Goal: Transaction & Acquisition: Purchase product/service

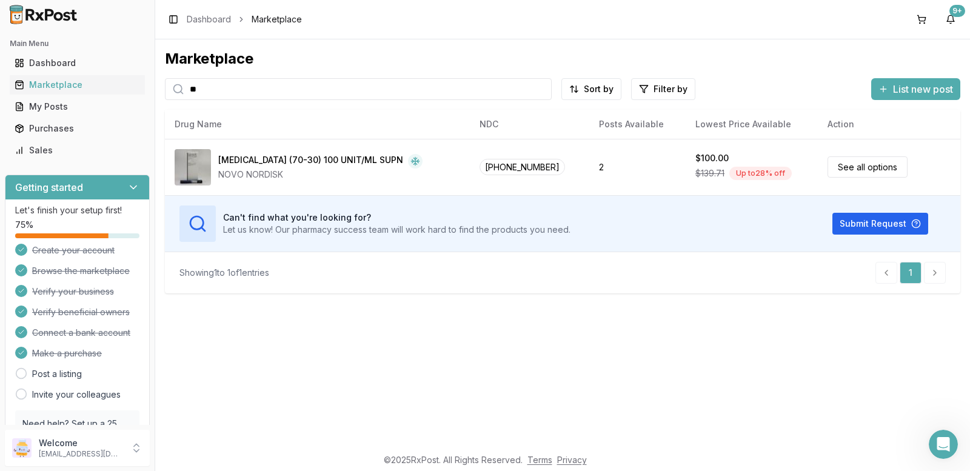
type input "*"
type input "******"
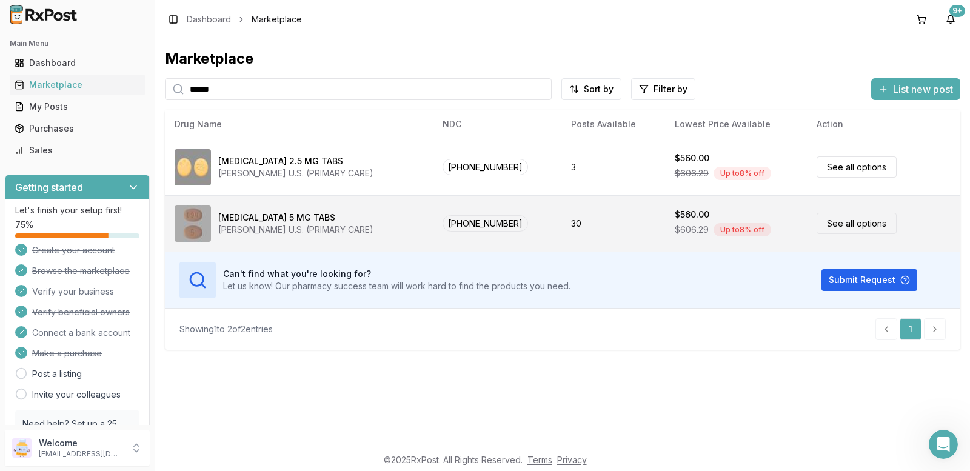
click at [851, 221] on link "See all options" at bounding box center [856, 223] width 80 height 21
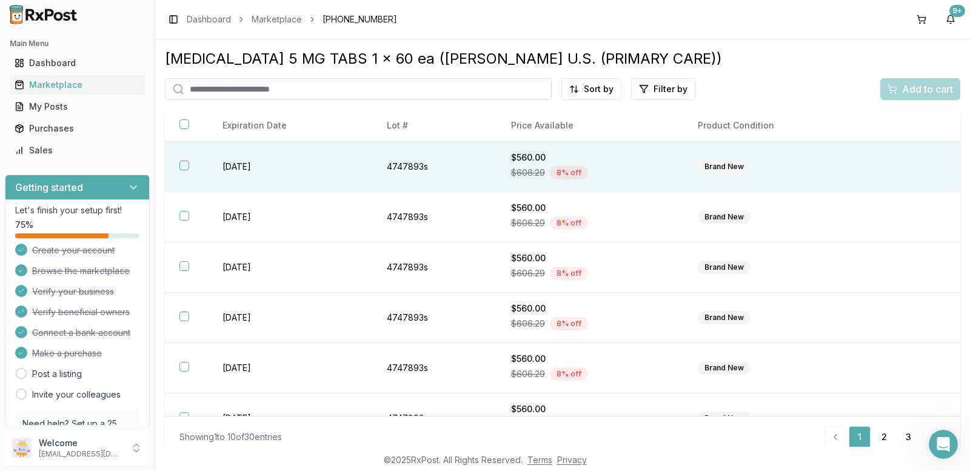
click at [184, 165] on button "button" at bounding box center [184, 166] width 10 height 10
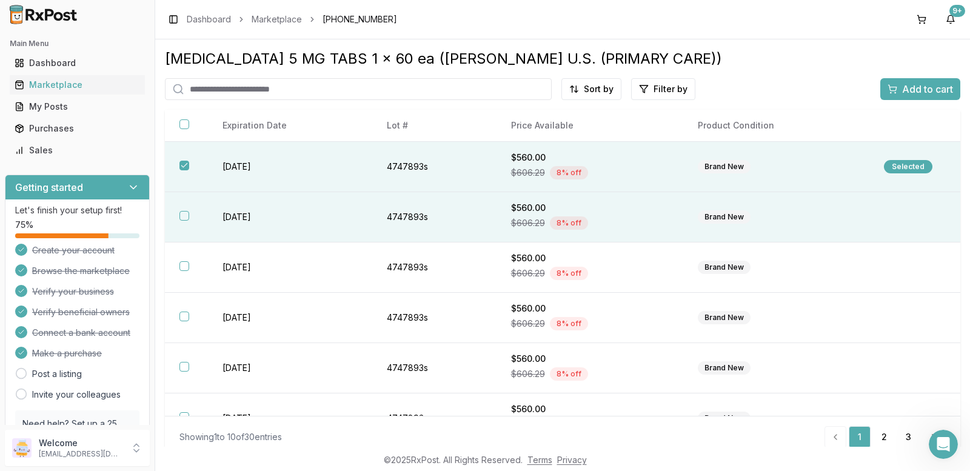
click at [185, 212] on button "button" at bounding box center [184, 216] width 10 height 10
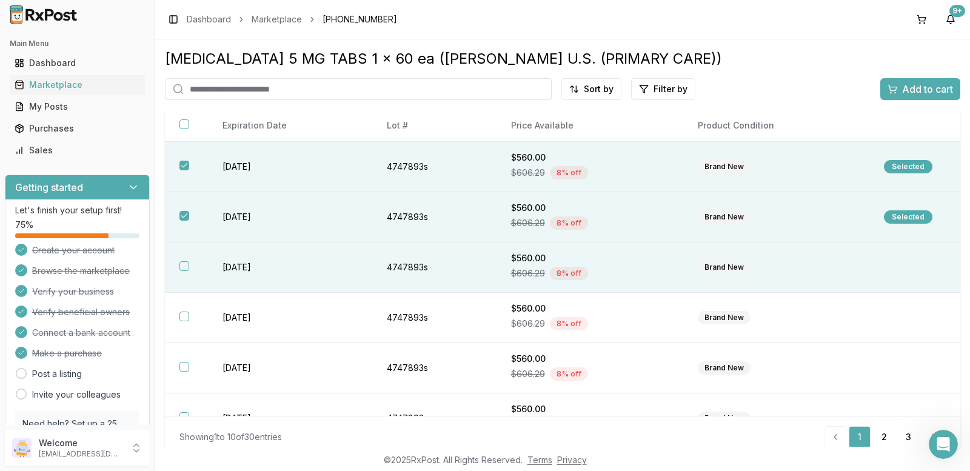
click at [184, 263] on button "button" at bounding box center [184, 266] width 10 height 10
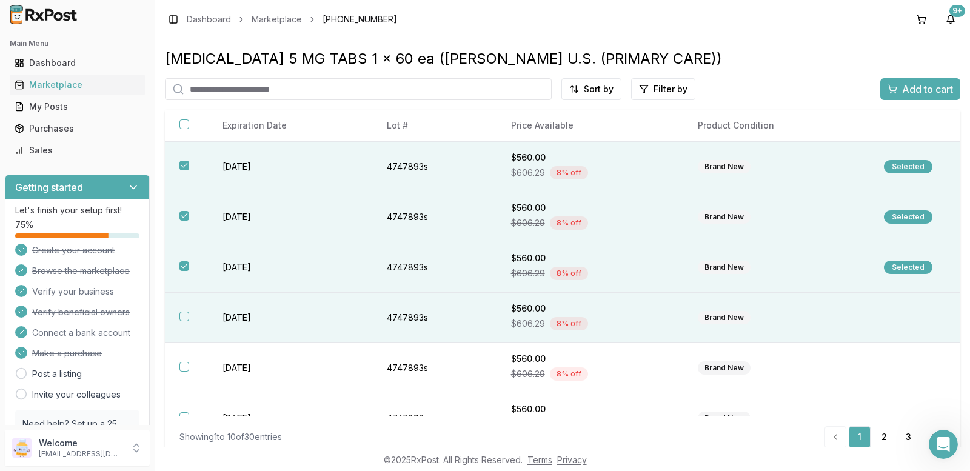
click at [181, 316] on button "button" at bounding box center [184, 316] width 10 height 10
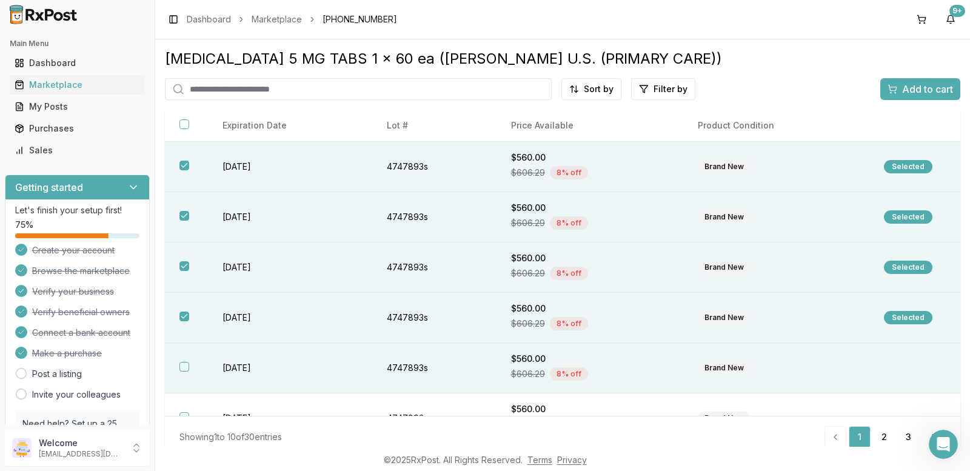
click at [182, 363] on button "button" at bounding box center [184, 367] width 10 height 10
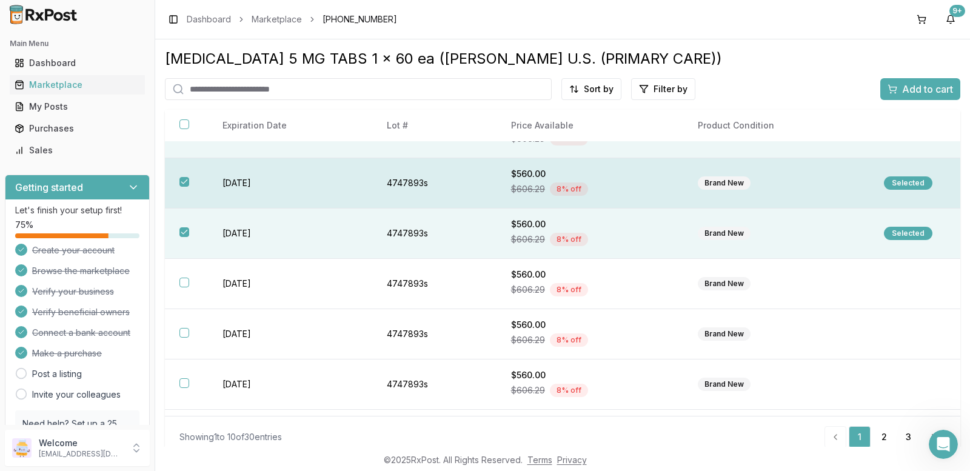
scroll to position [182, 0]
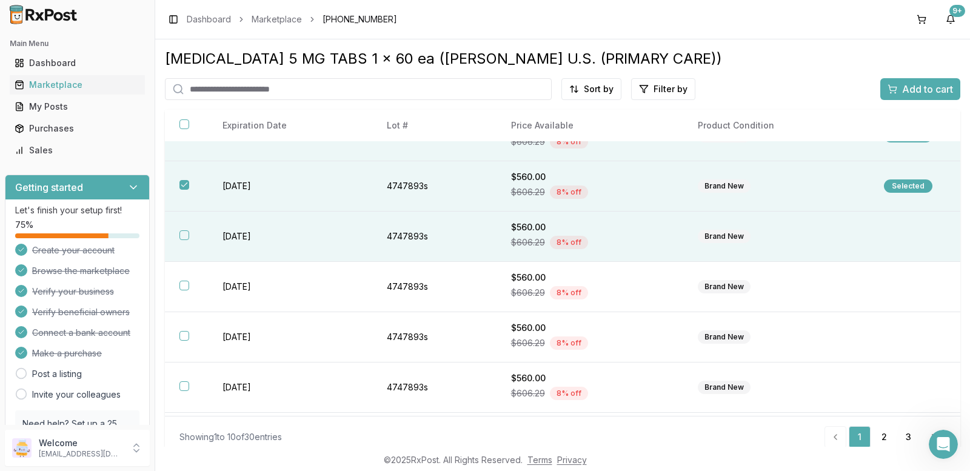
click at [181, 233] on button "button" at bounding box center [184, 235] width 10 height 10
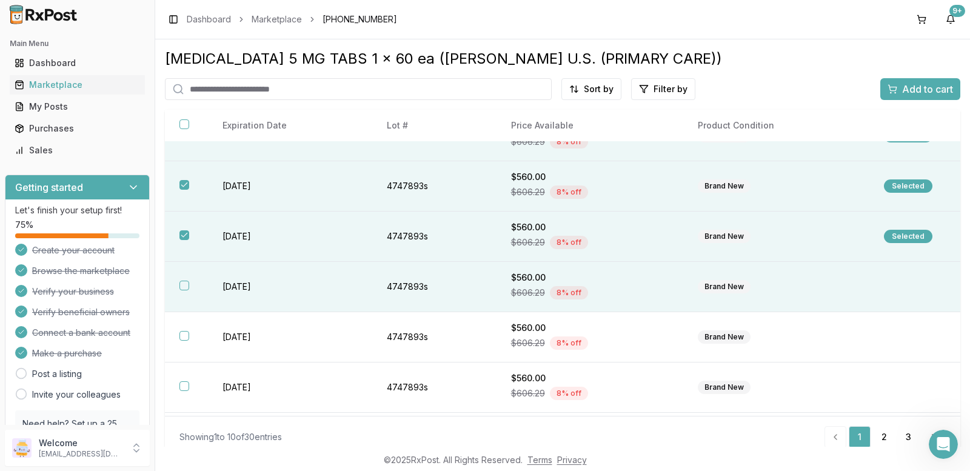
click at [184, 282] on button "button" at bounding box center [184, 286] width 10 height 10
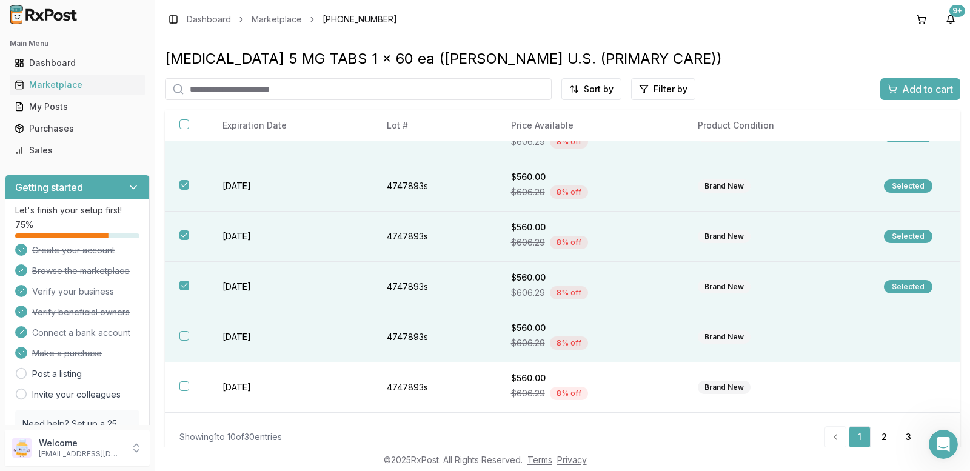
click at [181, 330] on th at bounding box center [186, 337] width 43 height 50
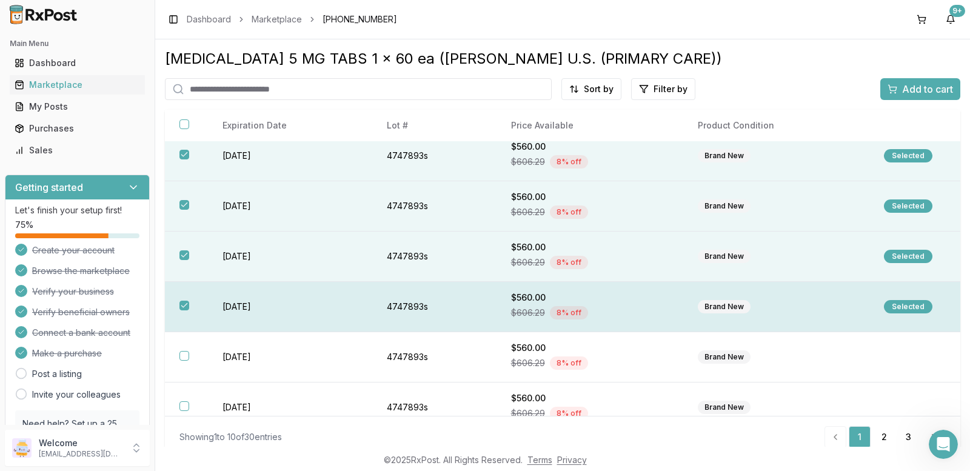
scroll to position [228, 0]
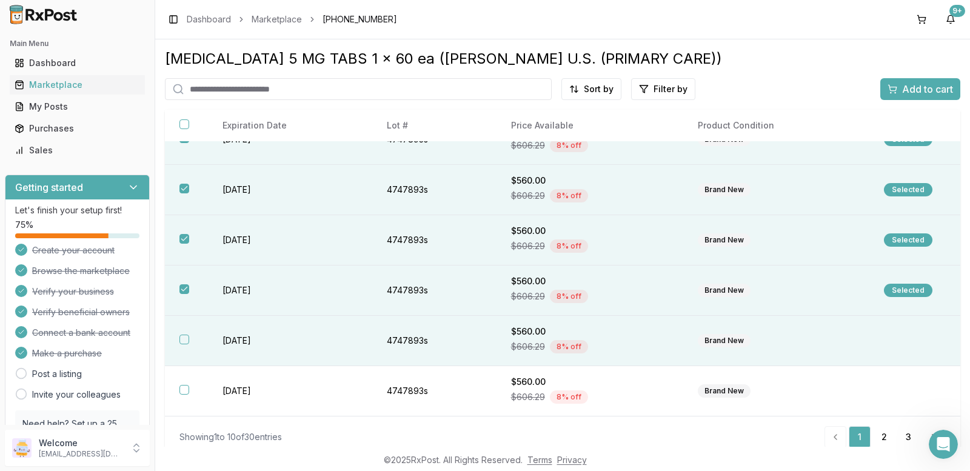
click at [182, 340] on button "button" at bounding box center [184, 340] width 10 height 10
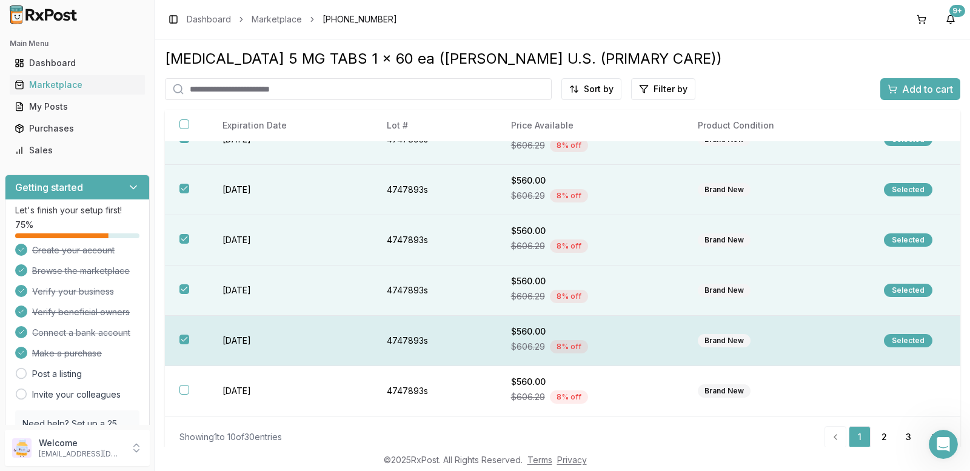
scroll to position [11, 0]
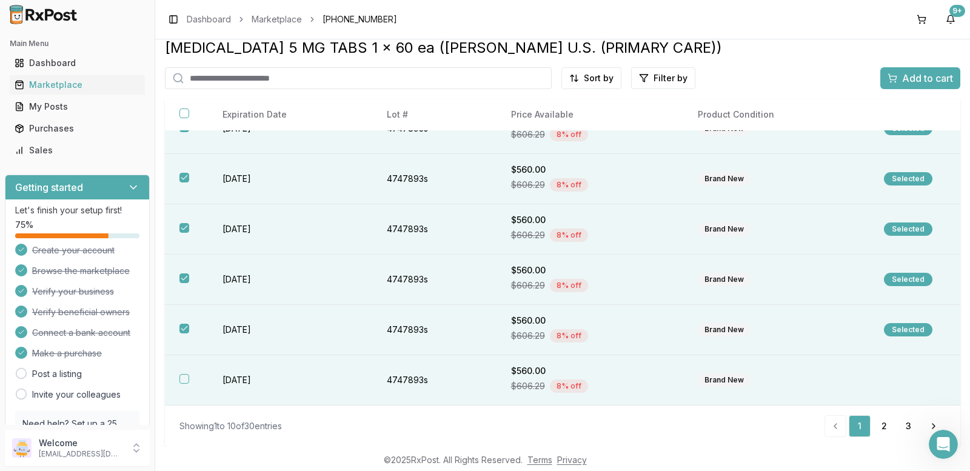
click at [184, 376] on button "button" at bounding box center [184, 379] width 10 height 10
click at [902, 75] on span "Add to cart" at bounding box center [927, 78] width 51 height 15
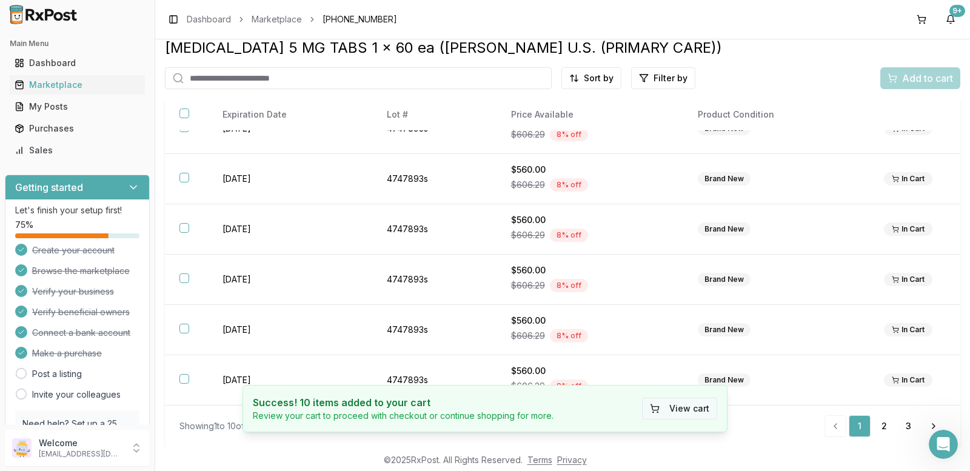
click at [685, 409] on button "View cart" at bounding box center [679, 409] width 75 height 22
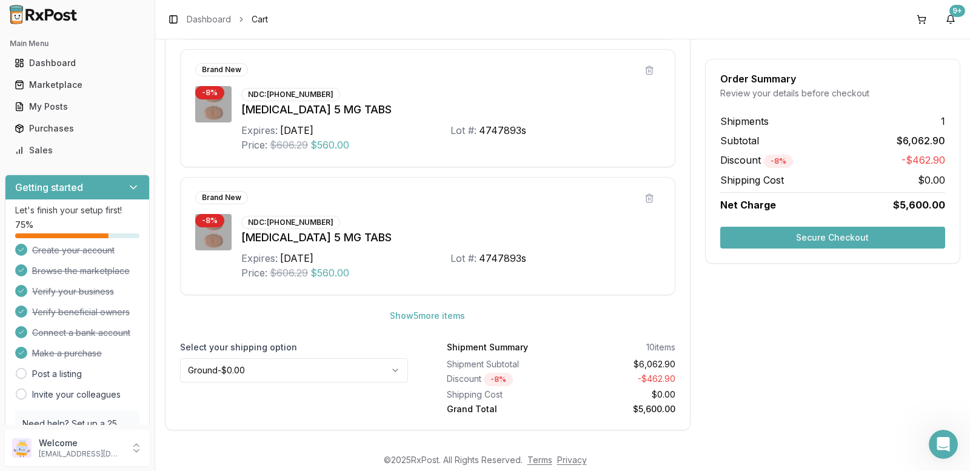
scroll to position [673, 0]
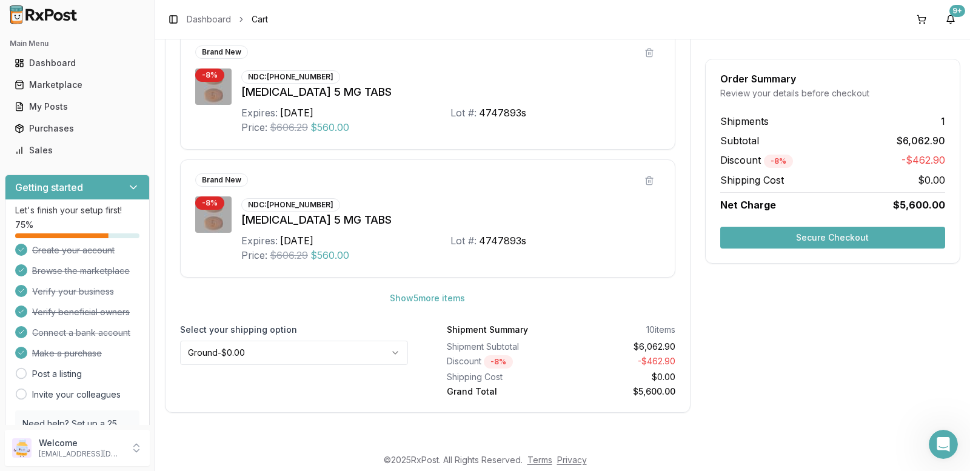
click at [774, 239] on button "Secure Checkout" at bounding box center [832, 238] width 225 height 22
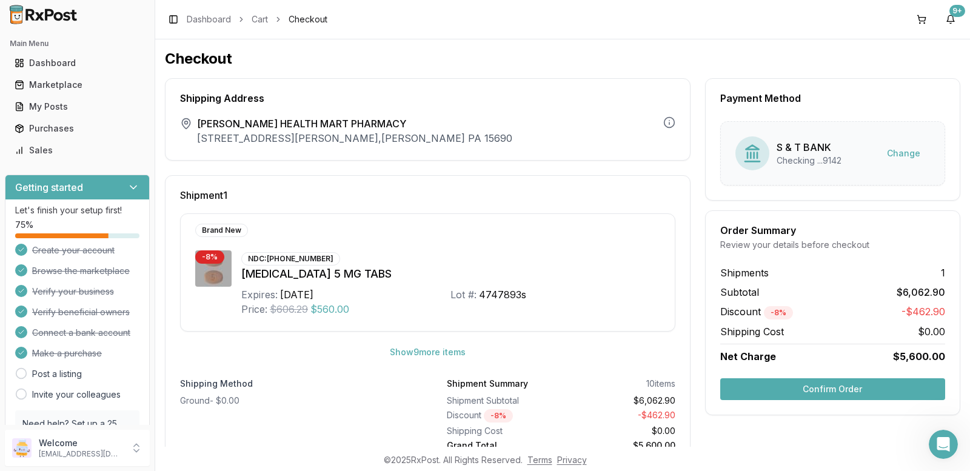
click at [760, 393] on button "Confirm Order" at bounding box center [832, 389] width 225 height 22
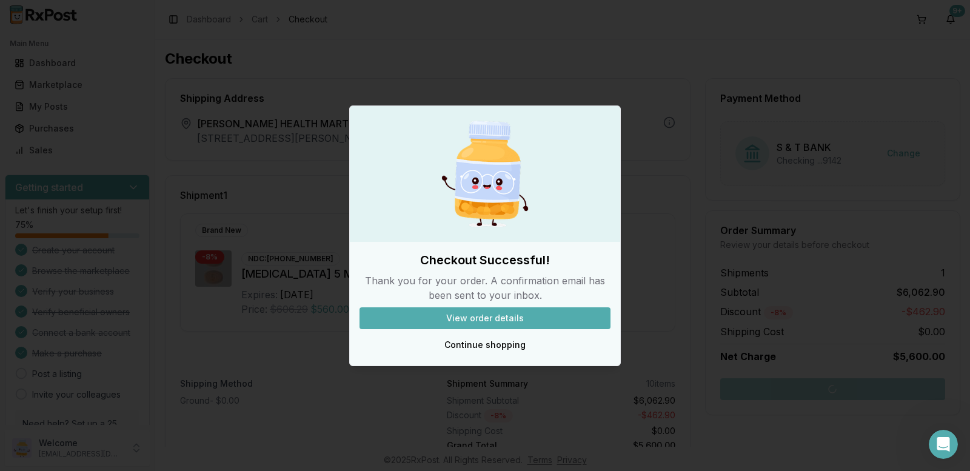
click at [515, 318] on button "View order details" at bounding box center [484, 318] width 251 height 22
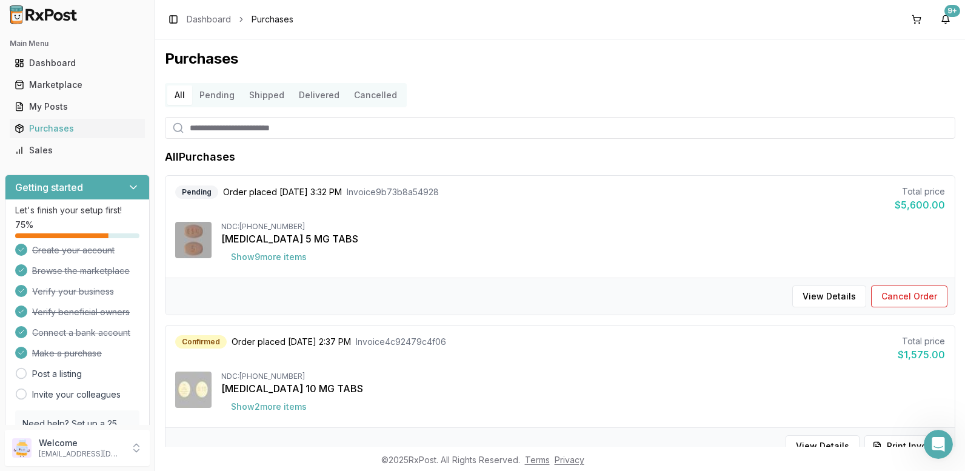
click at [206, 122] on input "search" at bounding box center [560, 128] width 790 height 22
type input "******"
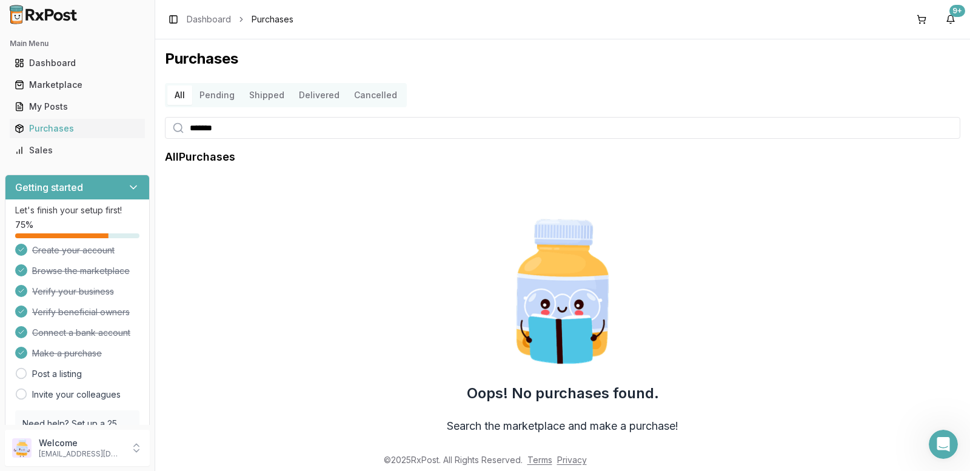
click at [217, 125] on input "*******" at bounding box center [562, 128] width 795 height 22
type input "****"
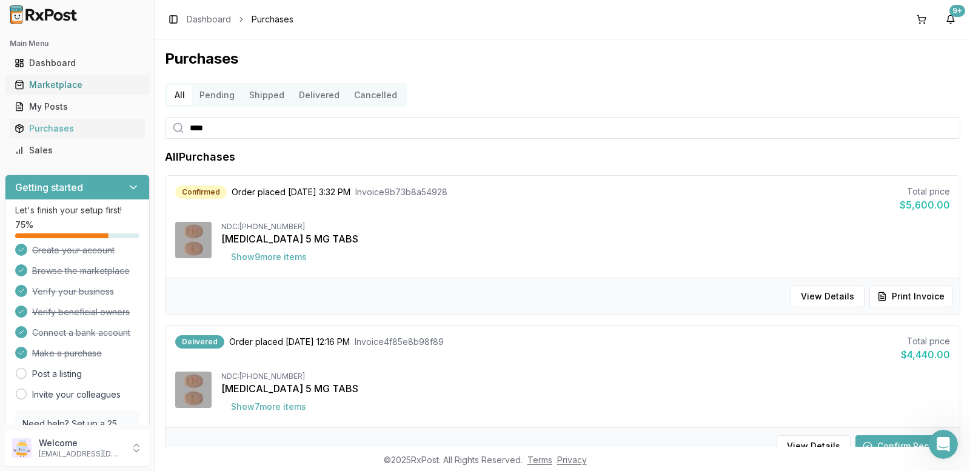
click at [56, 78] on link "Marketplace" at bounding box center [77, 85] width 135 height 22
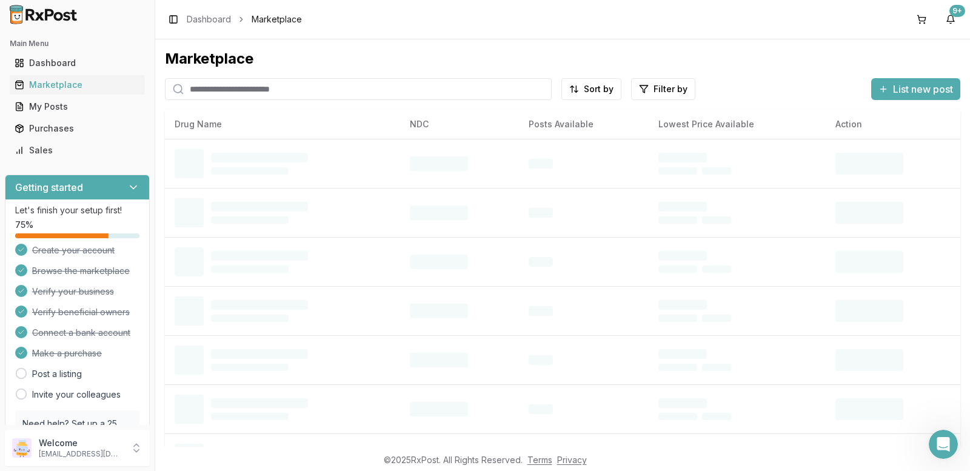
click at [195, 92] on input "search" at bounding box center [358, 89] width 387 height 22
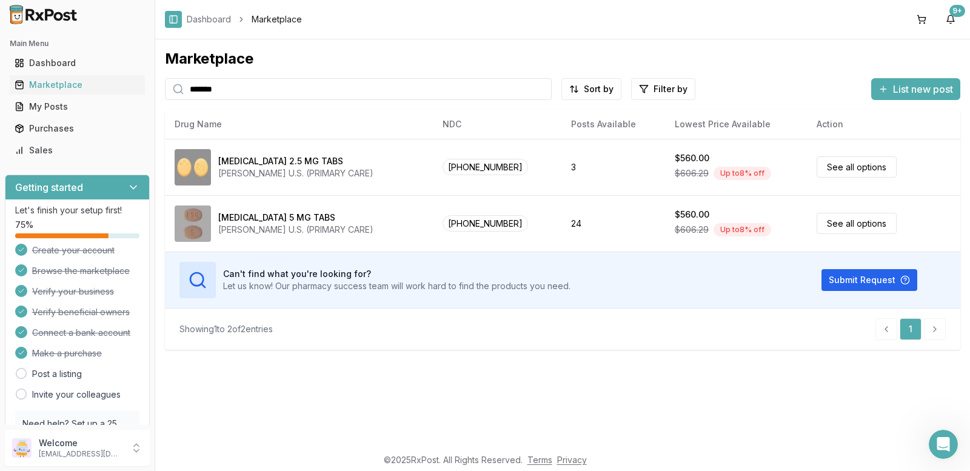
type input "*******"
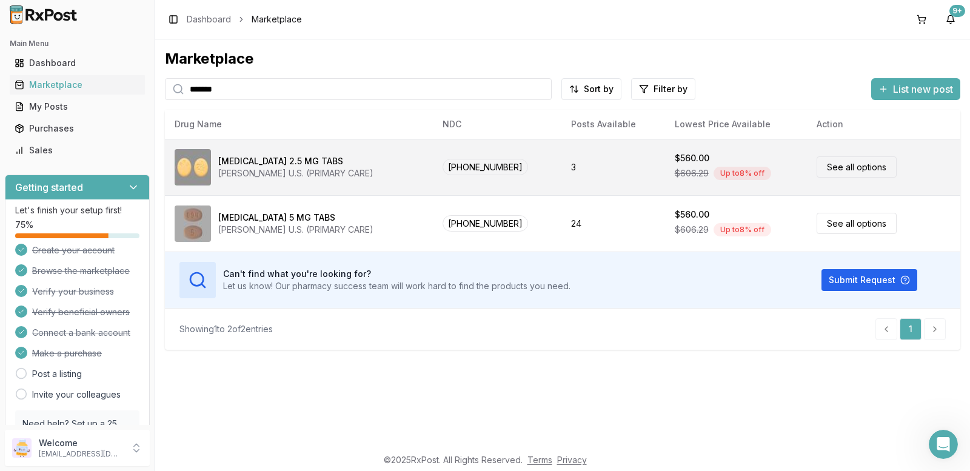
click at [641, 173] on td "3" at bounding box center [613, 167] width 104 height 56
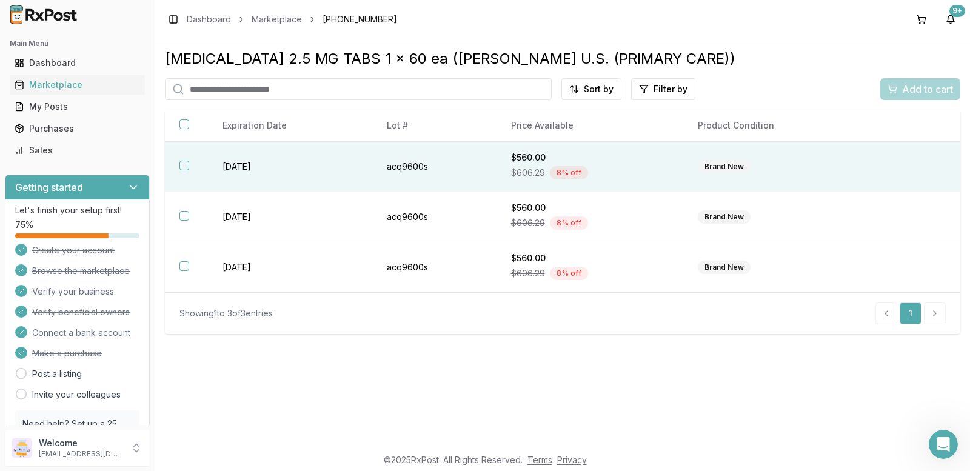
click at [184, 165] on button "button" at bounding box center [184, 166] width 10 height 10
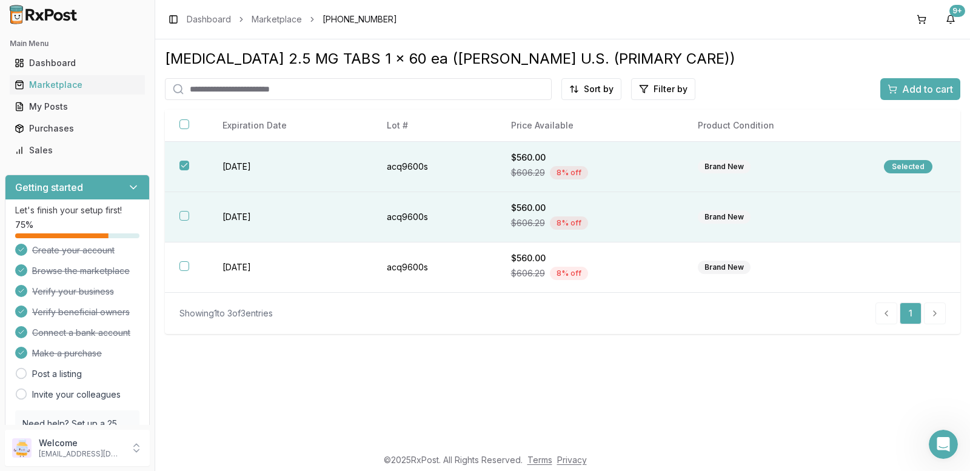
click at [185, 216] on button "button" at bounding box center [184, 216] width 10 height 10
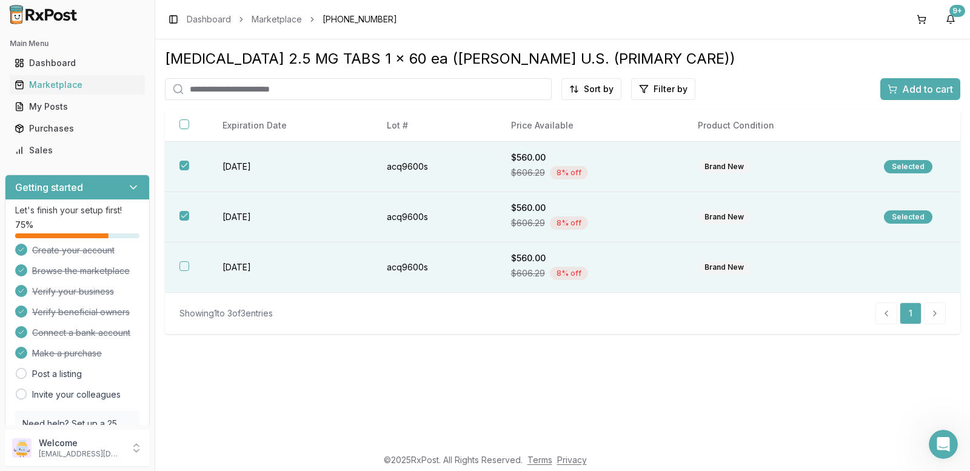
click at [182, 264] on button "button" at bounding box center [184, 266] width 10 height 10
click at [902, 92] on span "Add to cart" at bounding box center [927, 89] width 51 height 15
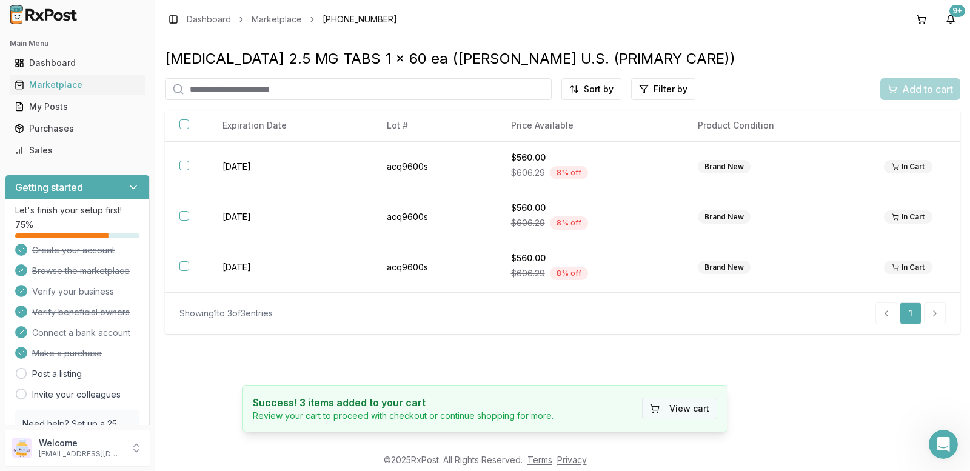
click at [685, 411] on button "View cart" at bounding box center [679, 409] width 75 height 22
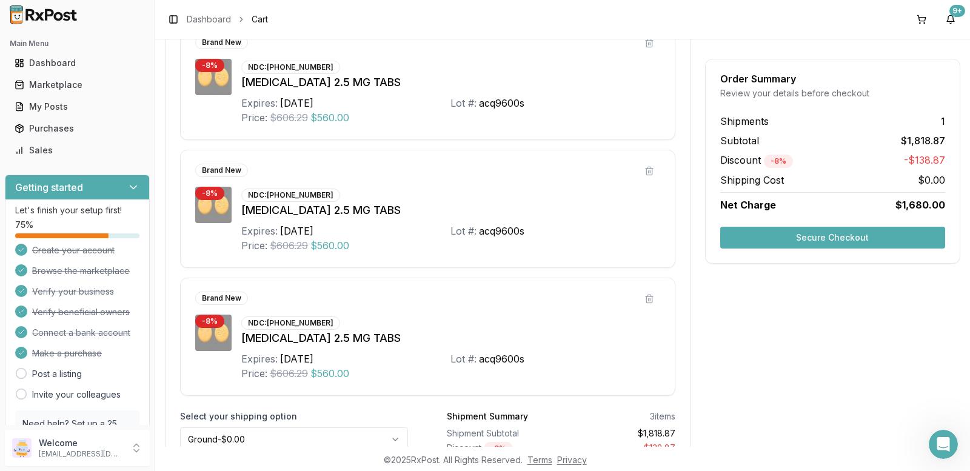
scroll to position [364, 0]
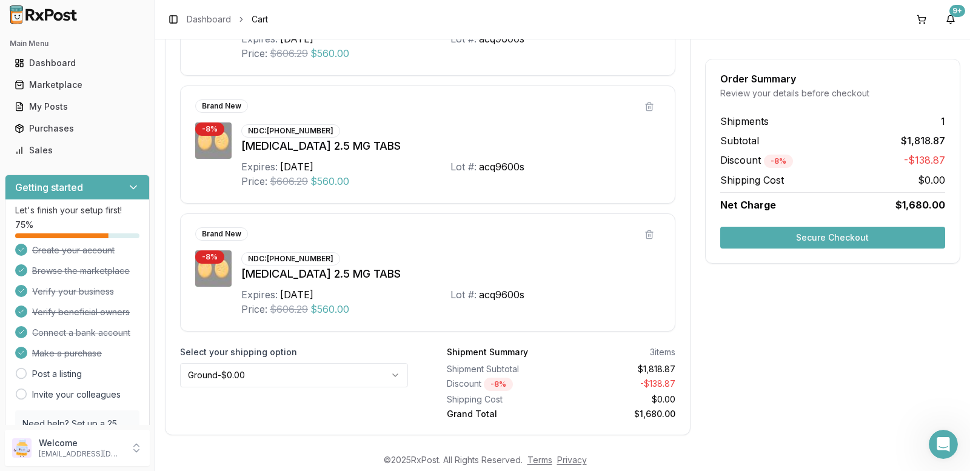
click at [784, 241] on button "Secure Checkout" at bounding box center [832, 238] width 225 height 22
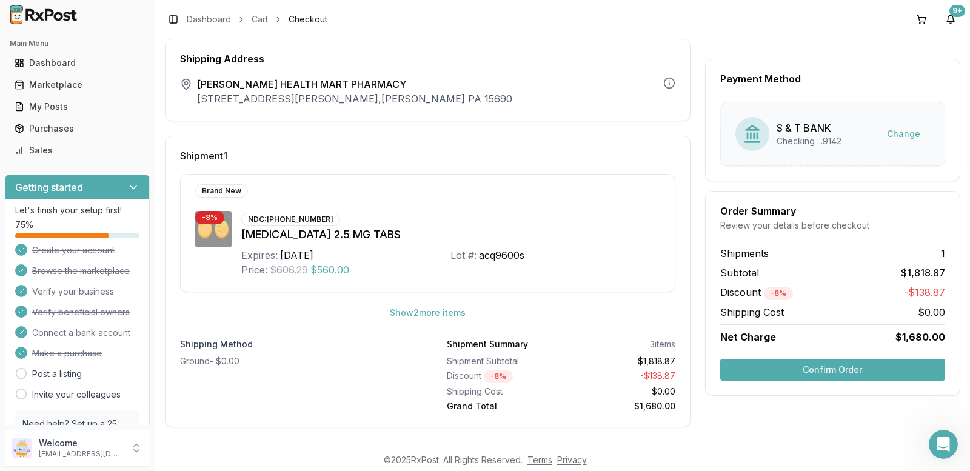
click at [813, 376] on button "Confirm Order" at bounding box center [832, 370] width 225 height 22
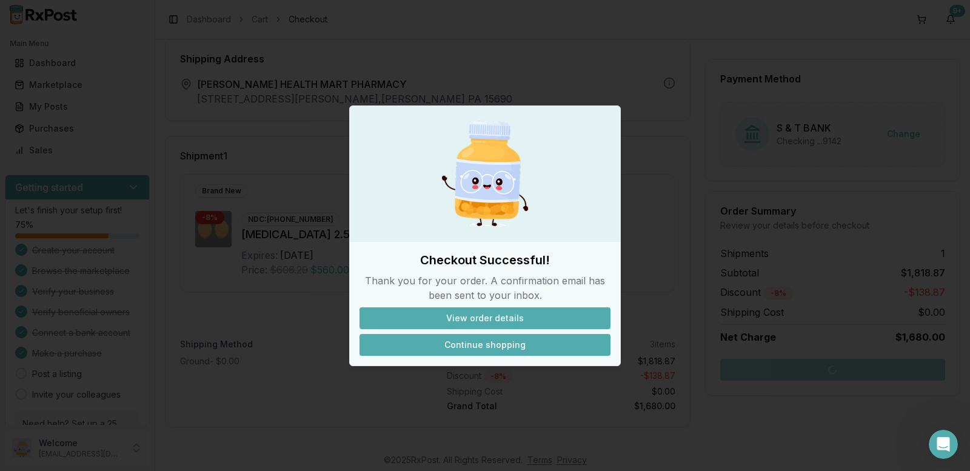
click at [510, 339] on button "Continue shopping" at bounding box center [484, 345] width 251 height 22
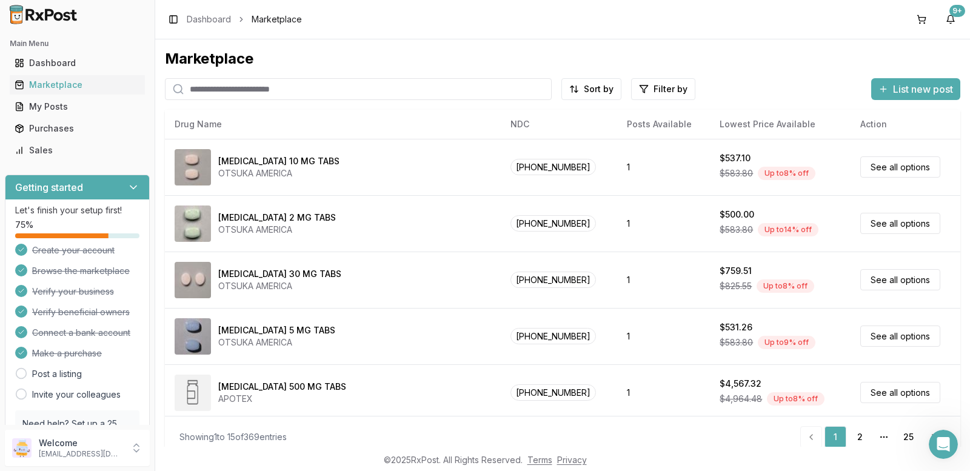
click at [230, 87] on input "search" at bounding box center [358, 89] width 387 height 22
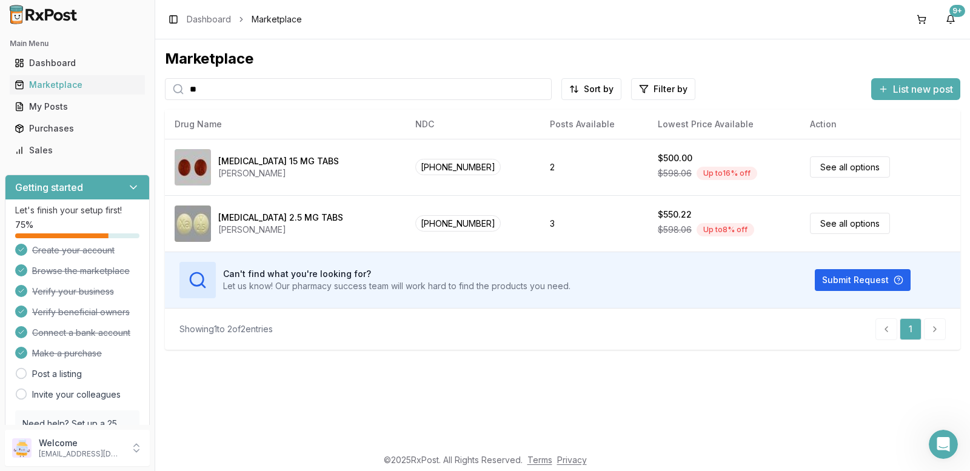
type input "*"
type input "********"
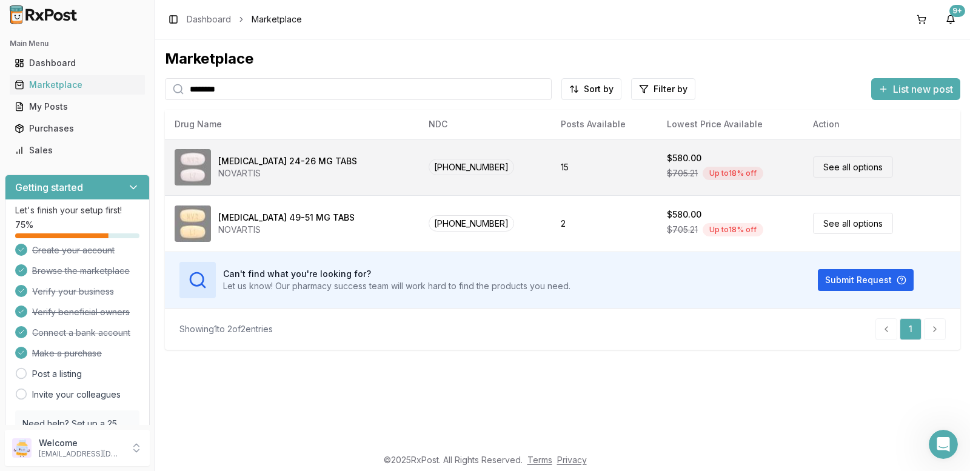
click at [827, 172] on link "See all options" at bounding box center [853, 166] width 80 height 21
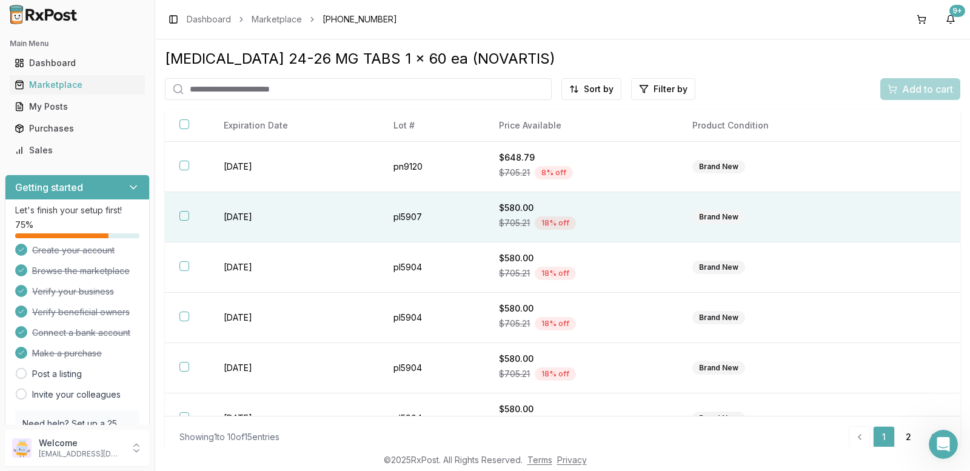
click at [185, 211] on button "button" at bounding box center [184, 216] width 10 height 10
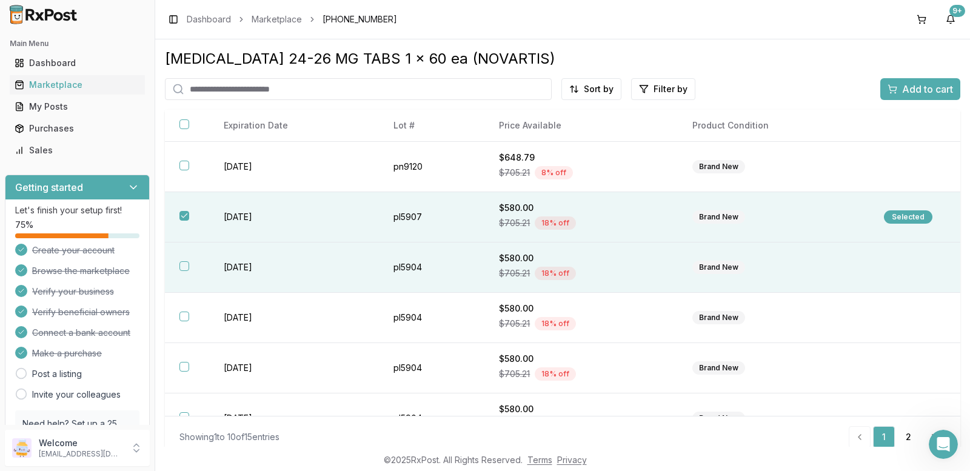
click at [182, 266] on button "button" at bounding box center [184, 266] width 10 height 10
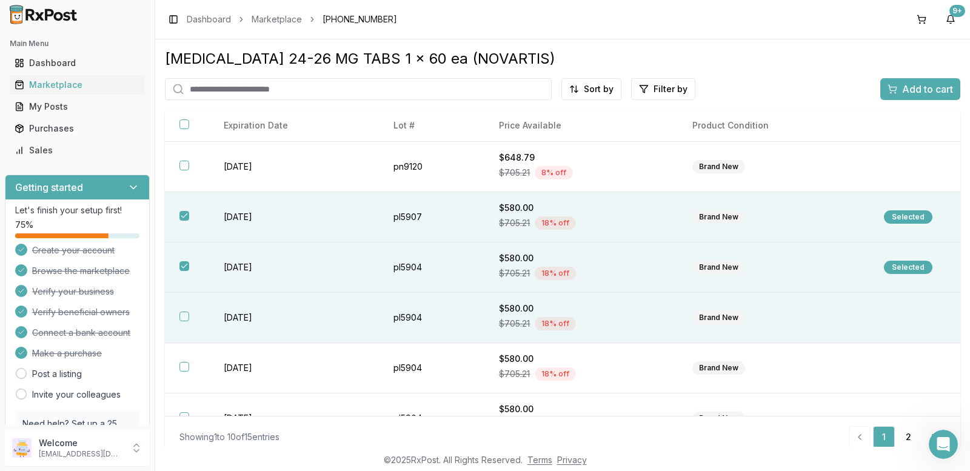
click at [183, 313] on button "button" at bounding box center [184, 316] width 10 height 10
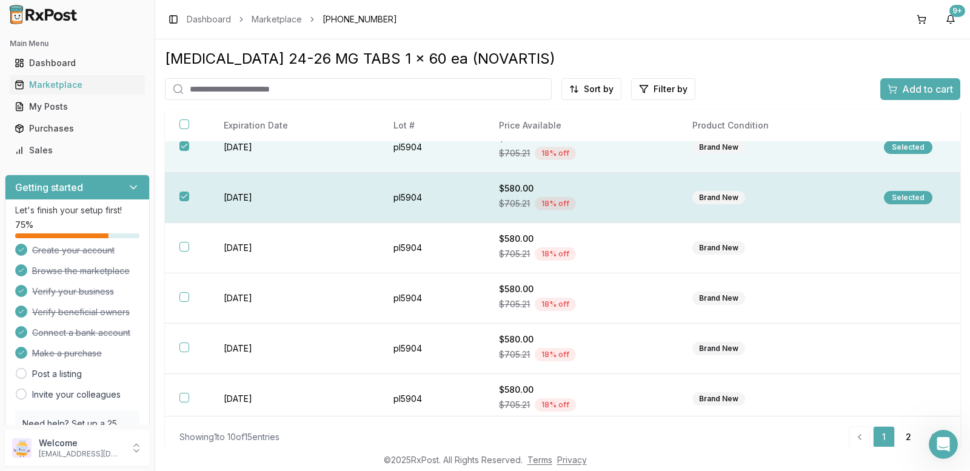
scroll to position [121, 0]
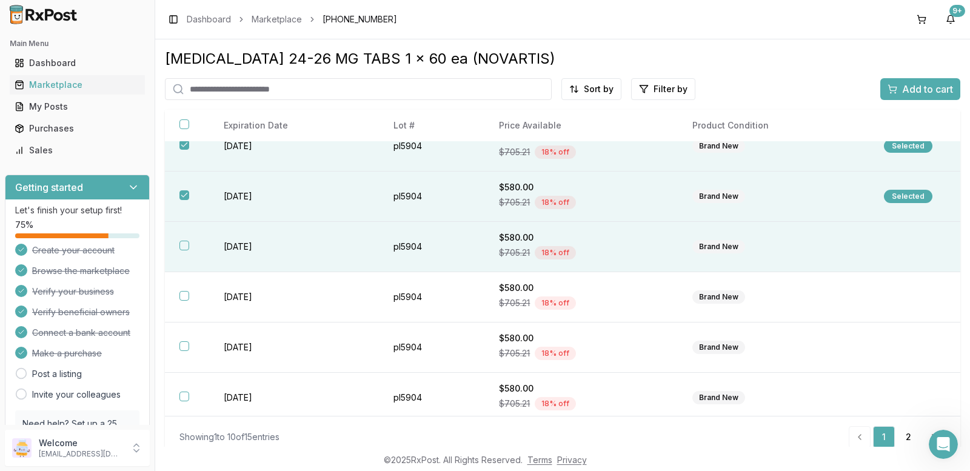
click at [184, 241] on button "button" at bounding box center [184, 246] width 10 height 10
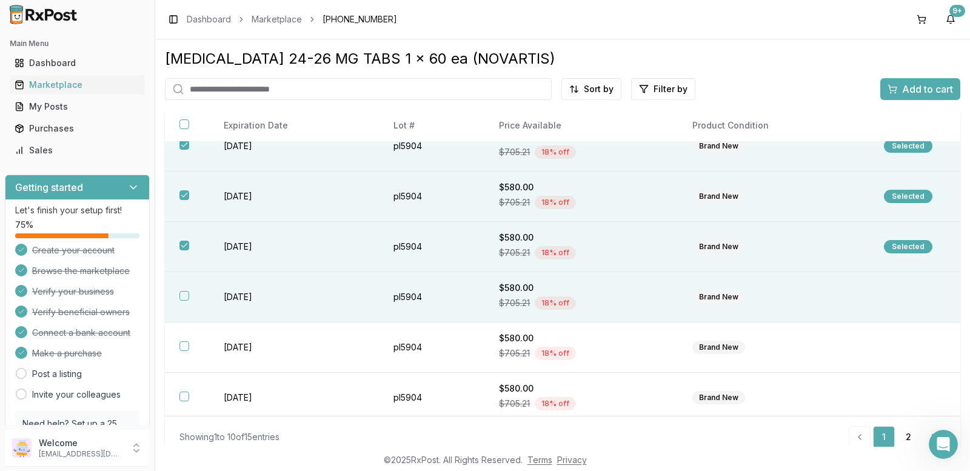
click at [182, 290] on th at bounding box center [187, 297] width 44 height 50
click at [887, 90] on div "Add to cart" at bounding box center [919, 89] width 65 height 15
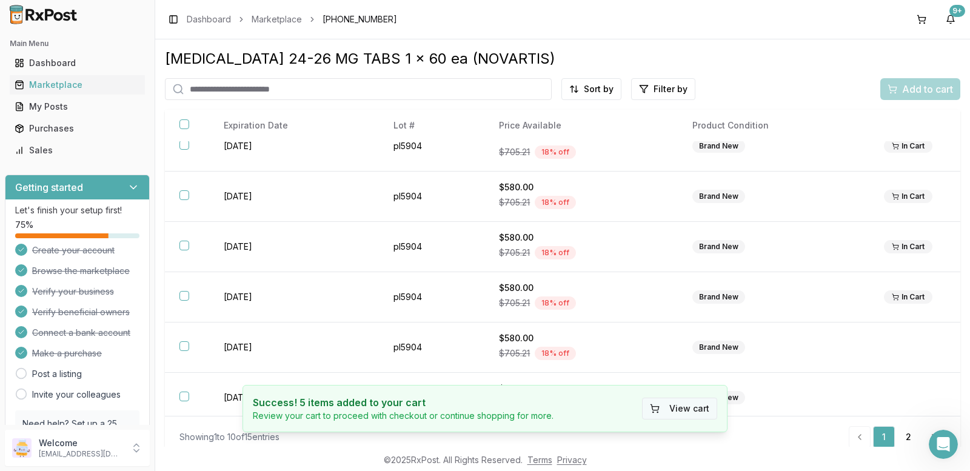
click at [687, 405] on button "View cart" at bounding box center [679, 409] width 75 height 22
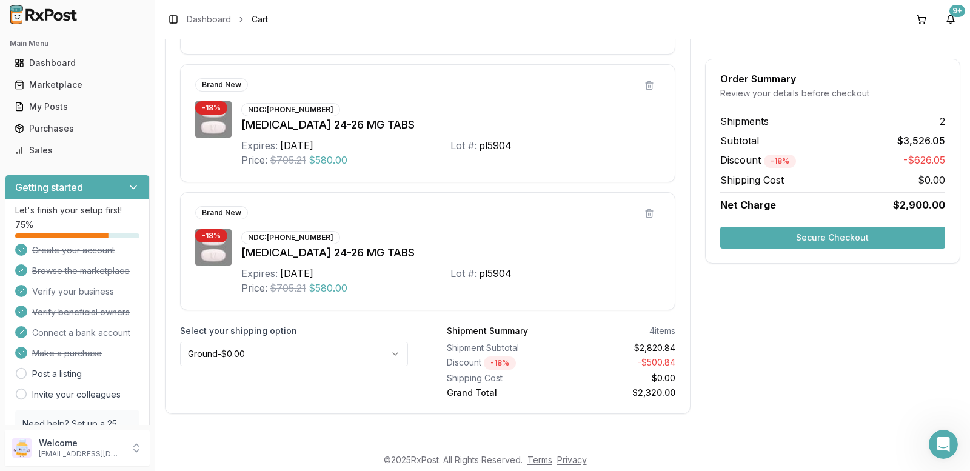
scroll to position [855, 0]
click at [783, 244] on button "Secure Checkout" at bounding box center [832, 238] width 225 height 22
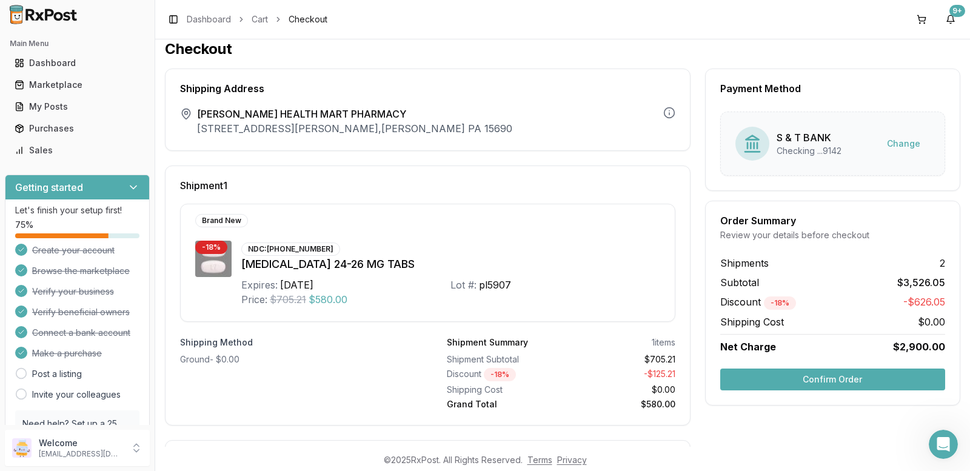
click at [811, 378] on button "Confirm Order" at bounding box center [832, 379] width 225 height 22
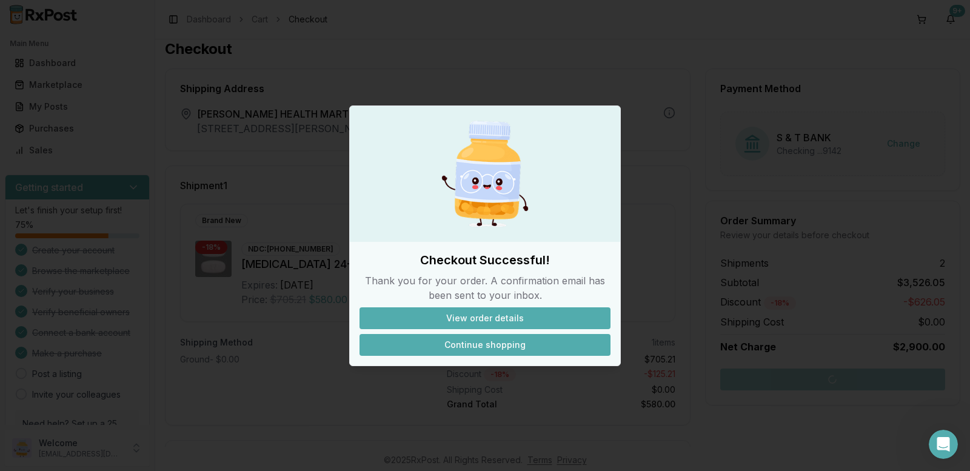
click at [463, 340] on button "Continue shopping" at bounding box center [484, 345] width 251 height 22
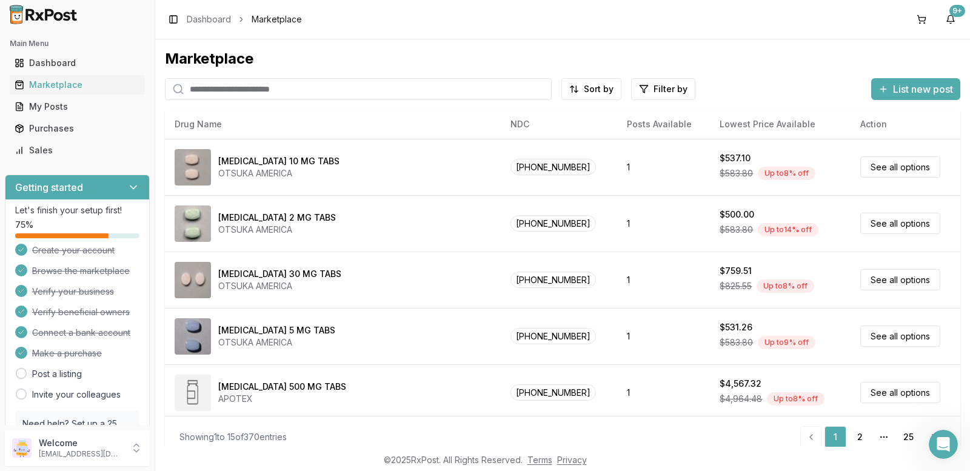
click at [273, 88] on input "search" at bounding box center [358, 89] width 387 height 22
type input "**********"
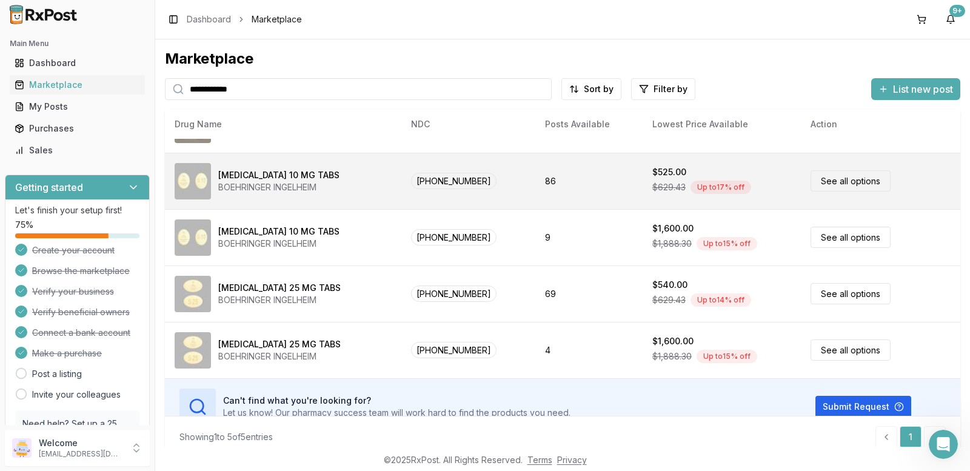
scroll to position [61, 0]
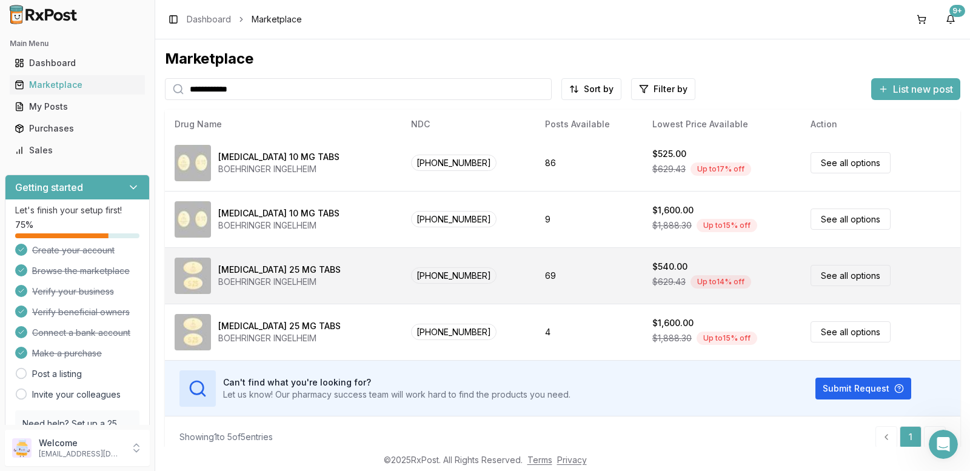
click at [351, 270] on div "[MEDICAL_DATA] 25 MG TABS BOEHRINGER INGELHEIM" at bounding box center [283, 276] width 217 height 36
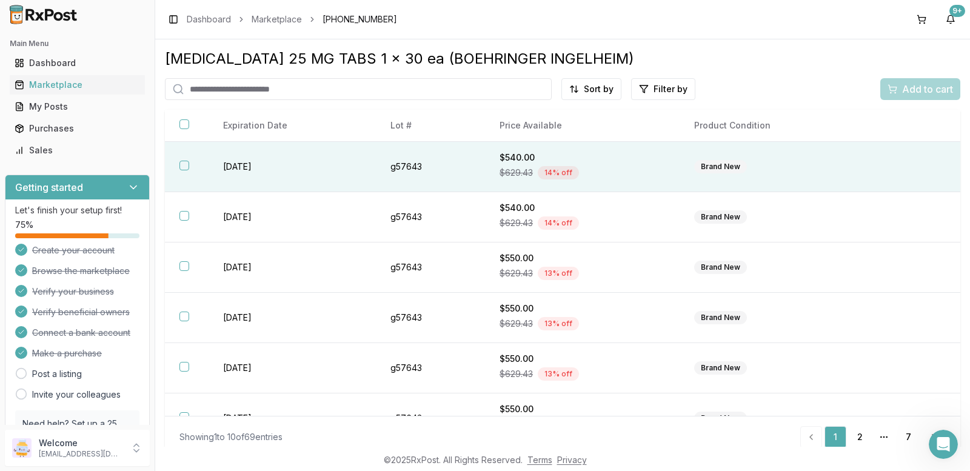
click at [184, 161] on button "button" at bounding box center [184, 166] width 10 height 10
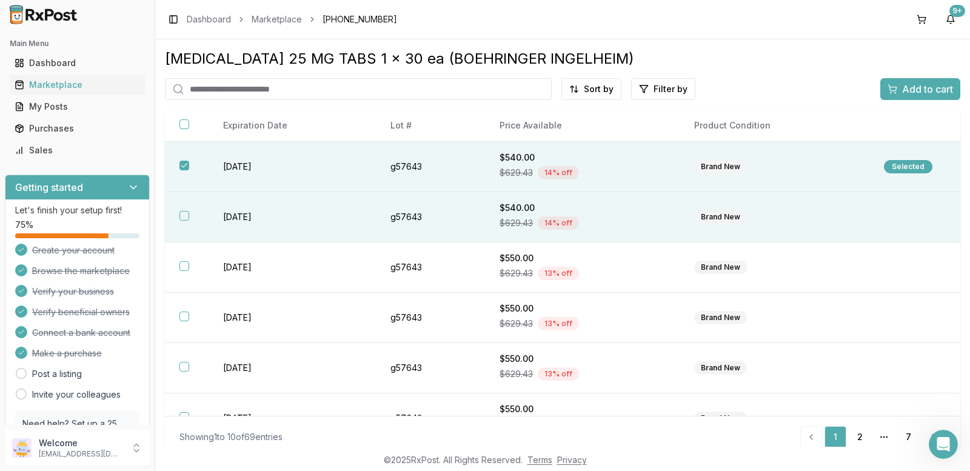
click at [181, 217] on button "button" at bounding box center [184, 216] width 10 height 10
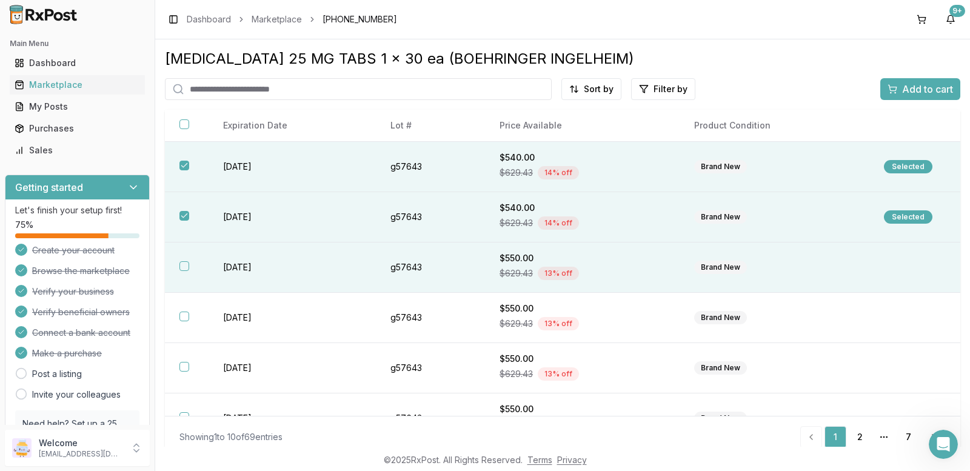
click at [183, 271] on th at bounding box center [187, 267] width 44 height 50
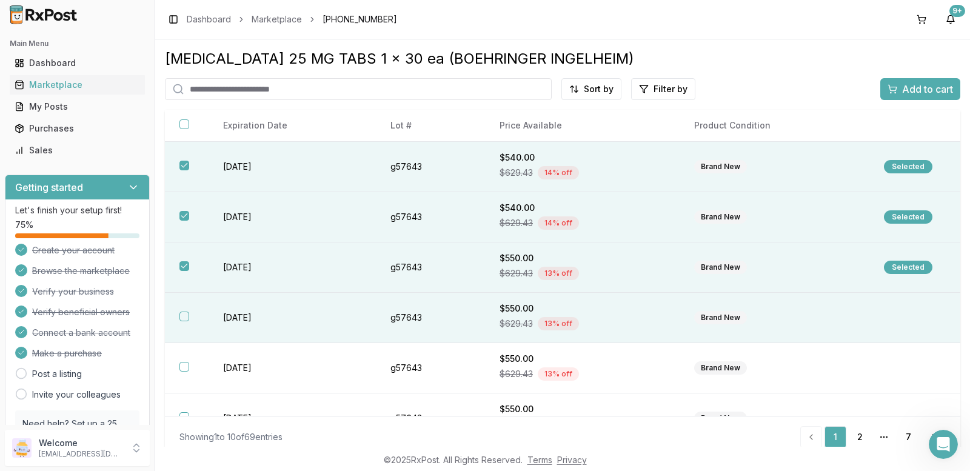
click at [186, 312] on button "button" at bounding box center [184, 316] width 10 height 10
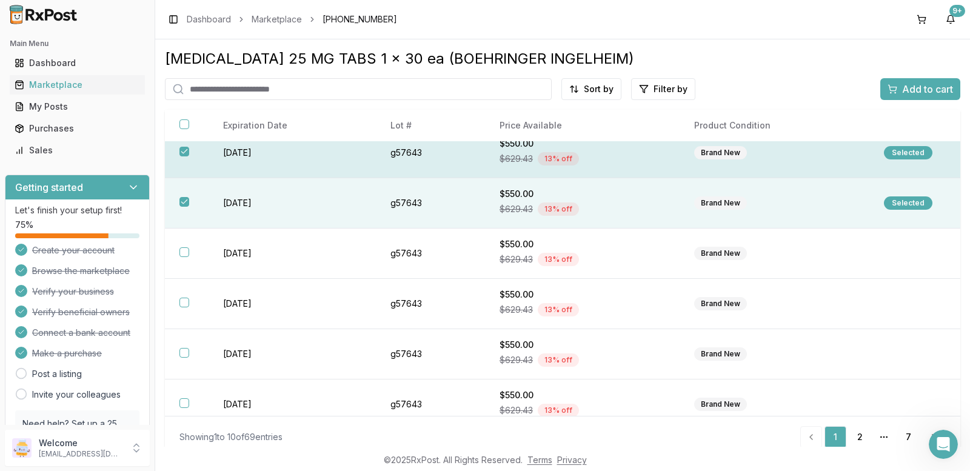
scroll to position [121, 0]
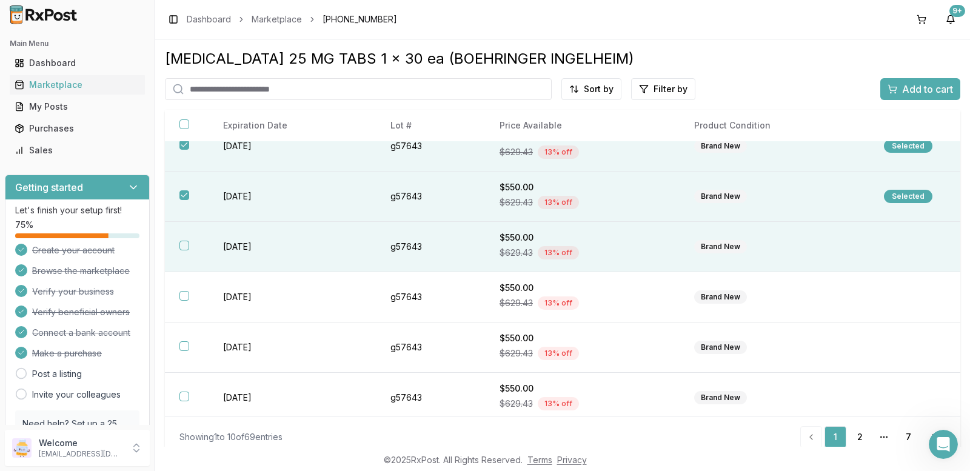
click at [176, 245] on th at bounding box center [187, 247] width 44 height 50
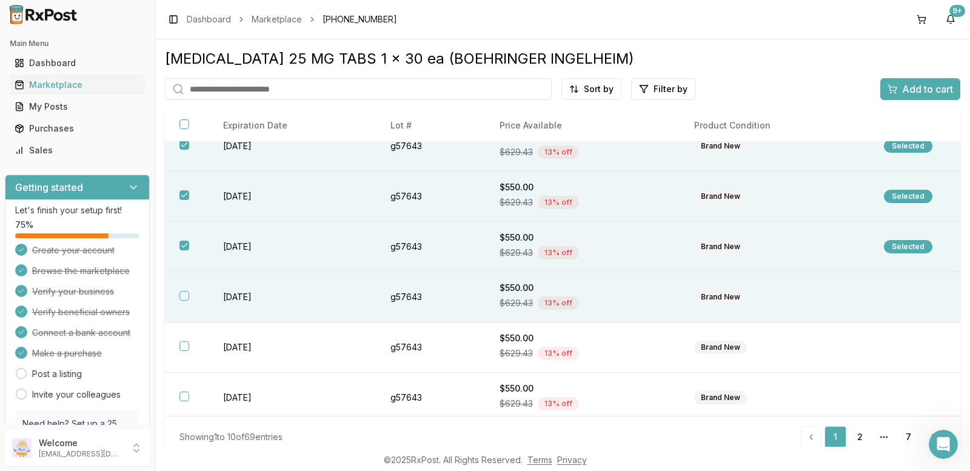
click at [185, 293] on button "button" at bounding box center [184, 296] width 10 height 10
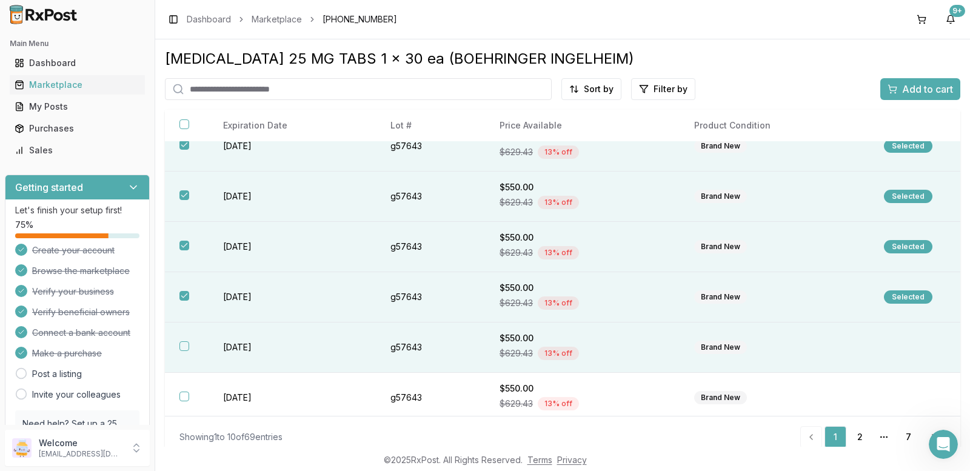
click at [184, 344] on button "button" at bounding box center [184, 346] width 10 height 10
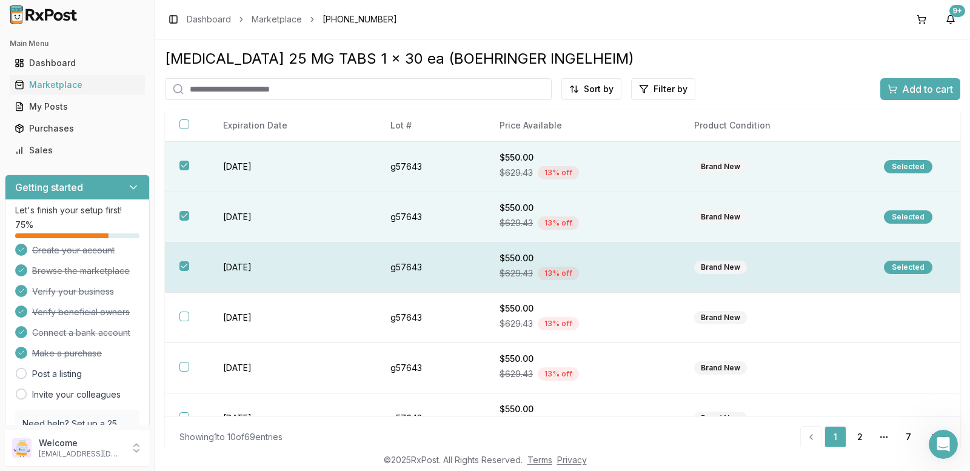
scroll to position [228, 0]
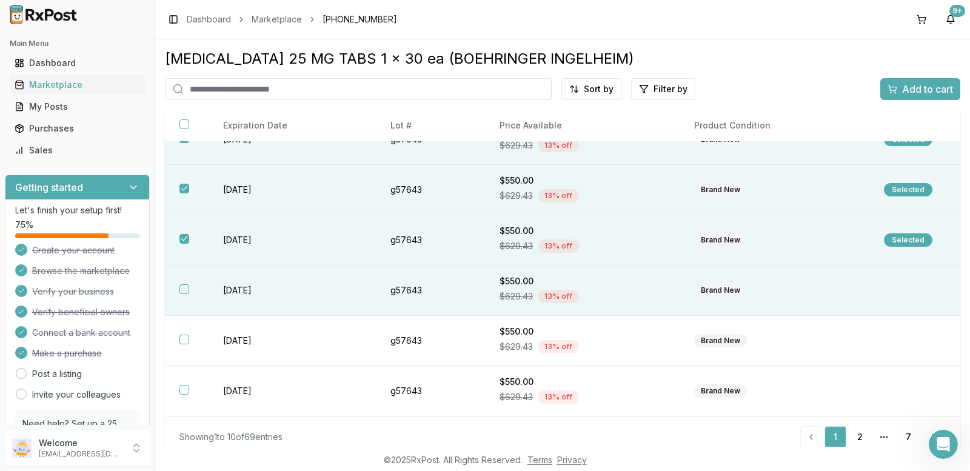
click at [183, 289] on button "button" at bounding box center [184, 289] width 10 height 10
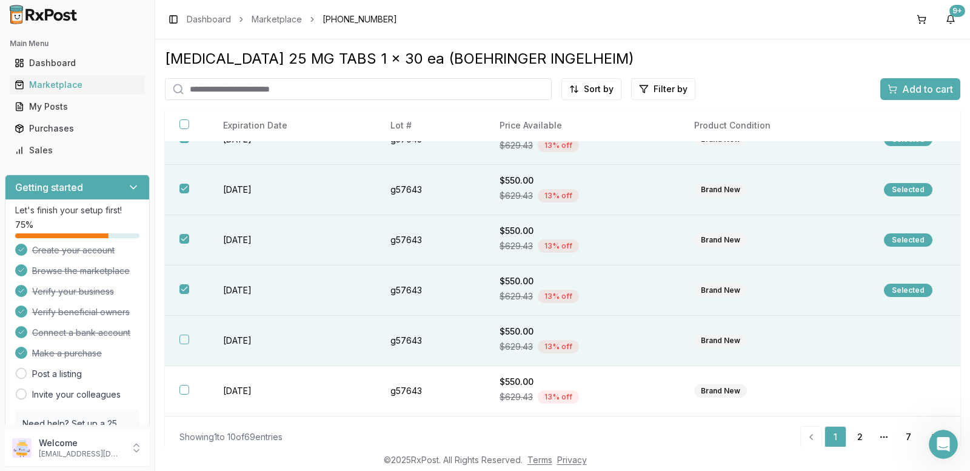
click at [185, 339] on button "button" at bounding box center [184, 340] width 10 height 10
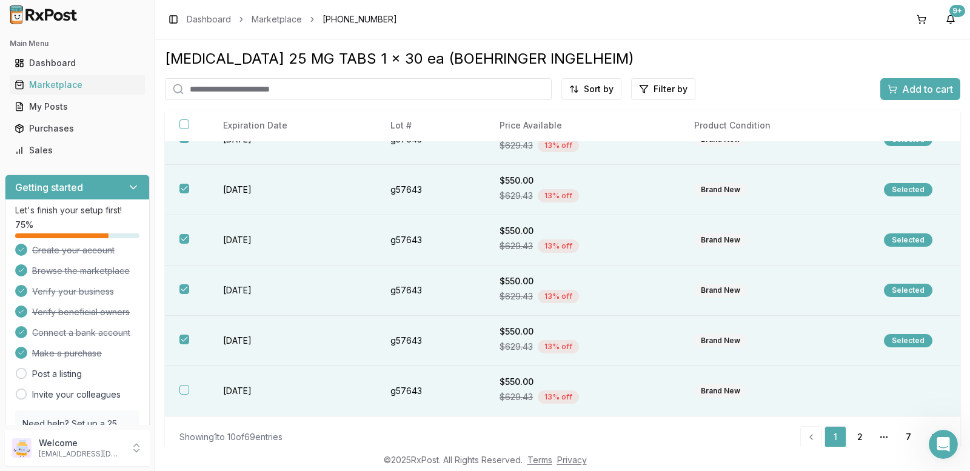
click at [181, 390] on button "button" at bounding box center [184, 390] width 10 height 10
click at [908, 89] on span "Add to cart" at bounding box center [927, 89] width 51 height 15
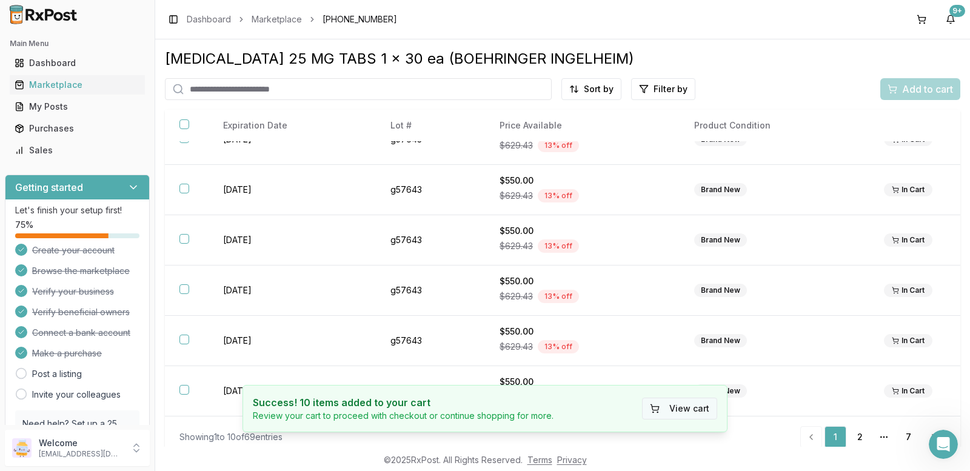
click at [696, 405] on button "View cart" at bounding box center [679, 409] width 75 height 22
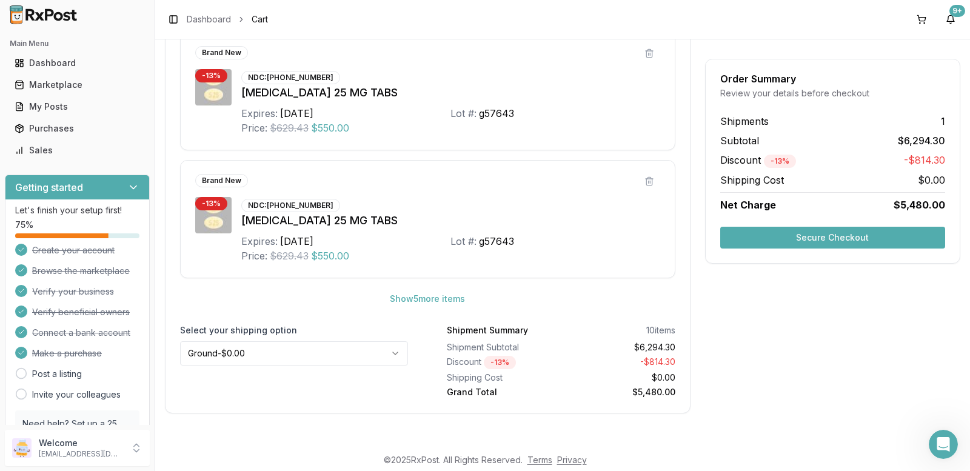
scroll to position [673, 0]
click at [436, 299] on button "Show 5 more item s" at bounding box center [427, 298] width 95 height 22
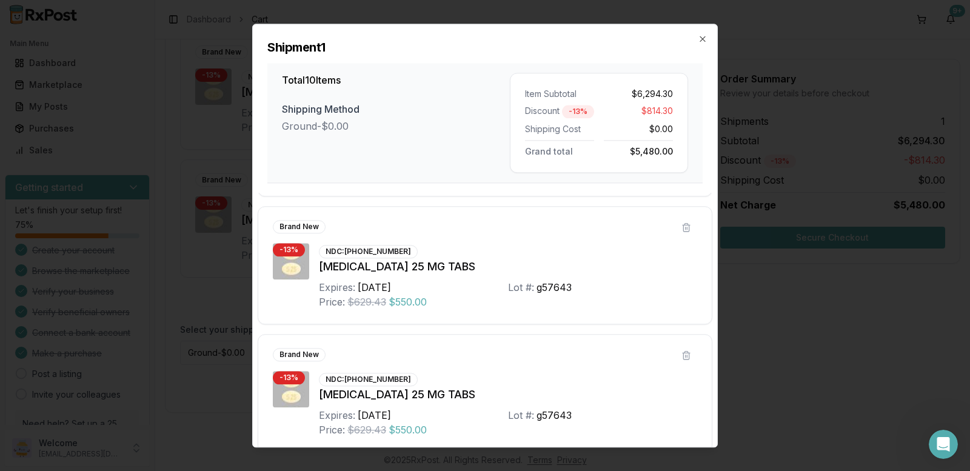
scroll to position [1025, 0]
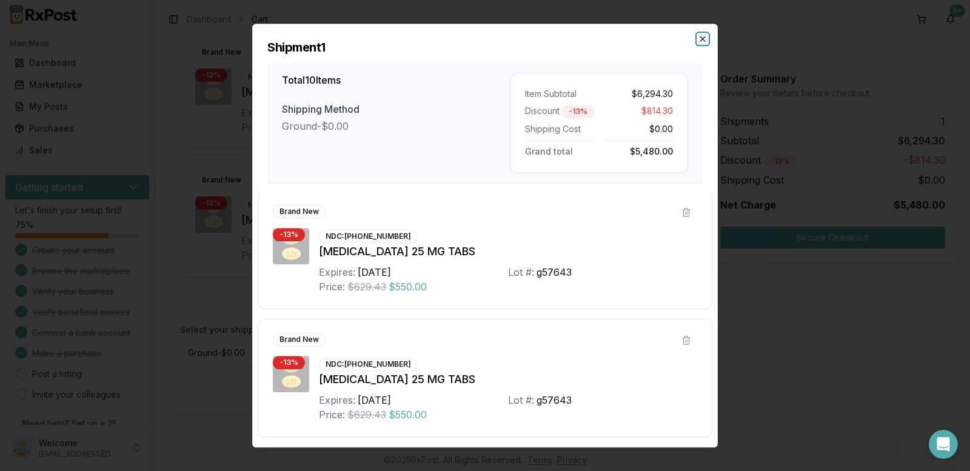
click at [699, 38] on icon "button" at bounding box center [703, 39] width 10 height 10
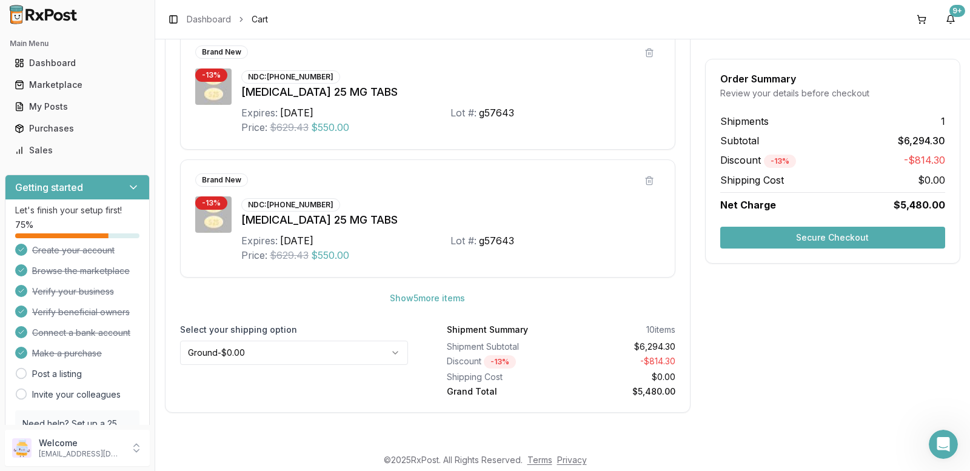
click at [829, 239] on button "Secure Checkout" at bounding box center [832, 238] width 225 height 22
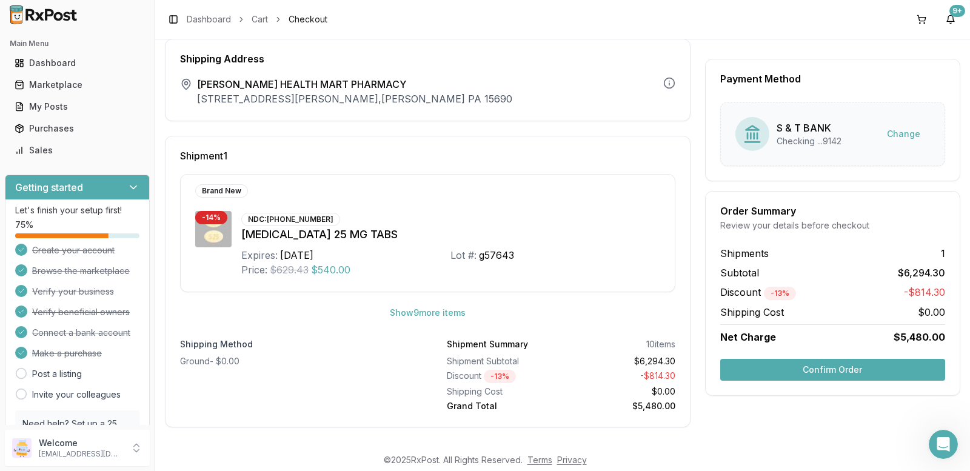
click at [830, 369] on button "Confirm Order" at bounding box center [832, 370] width 225 height 22
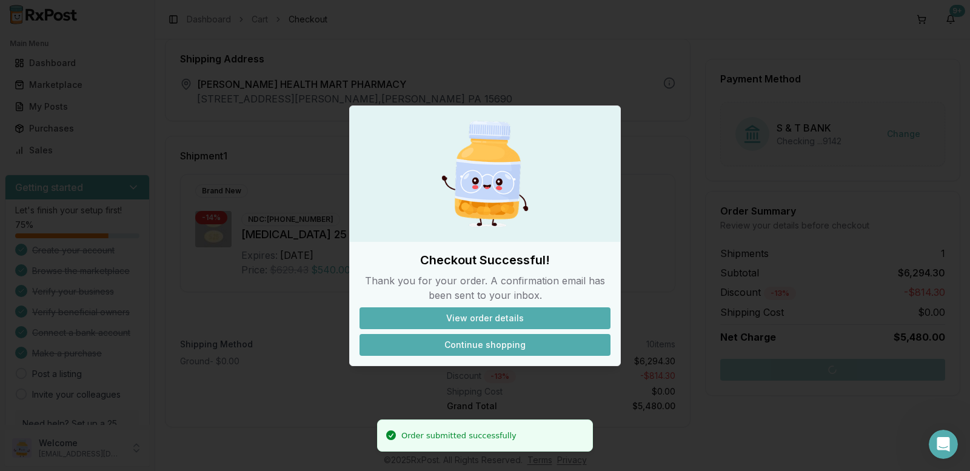
click at [599, 334] on button "Continue shopping" at bounding box center [484, 345] width 251 height 22
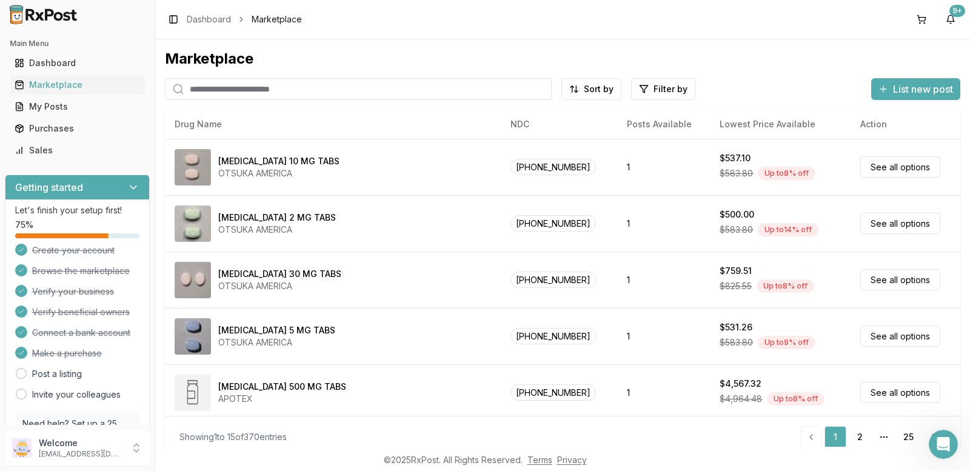
click at [295, 90] on input "search" at bounding box center [358, 89] width 387 height 22
type input "*****"
